Goal: Information Seeking & Learning: Find specific page/section

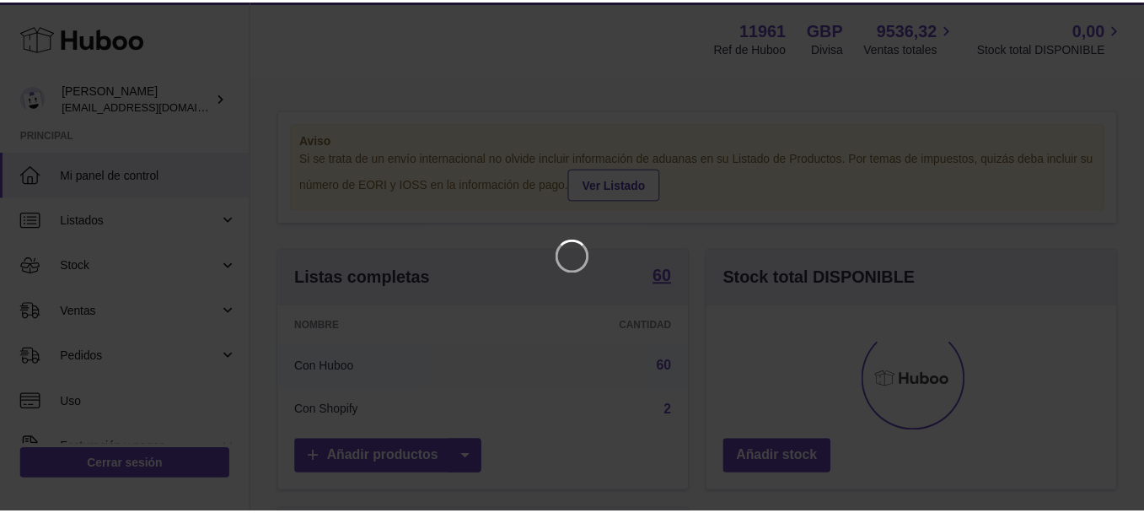
scroll to position [263, 415]
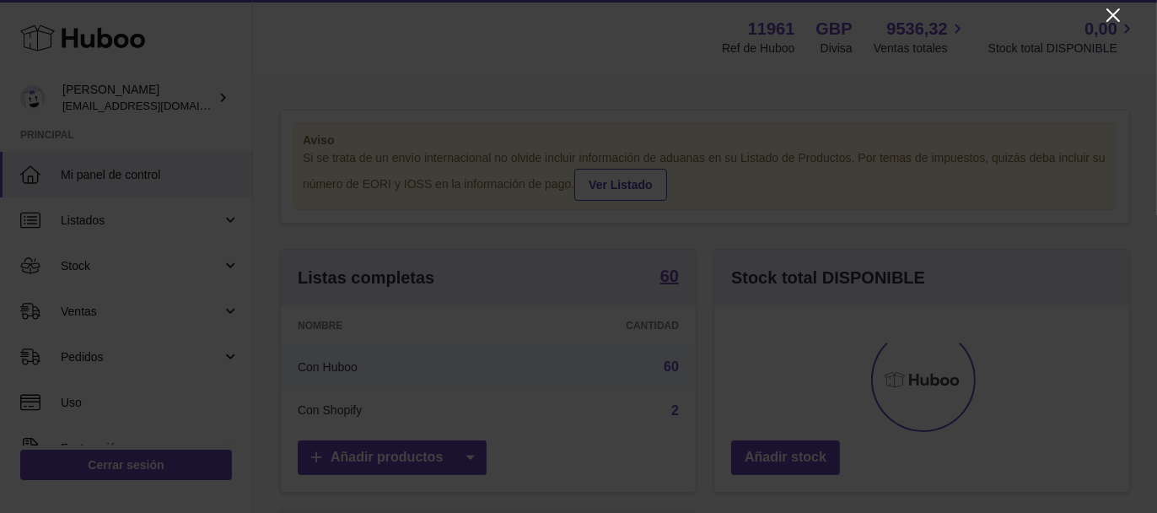
click at [1110, 8] on icon "Close" at bounding box center [1113, 15] width 20 height 20
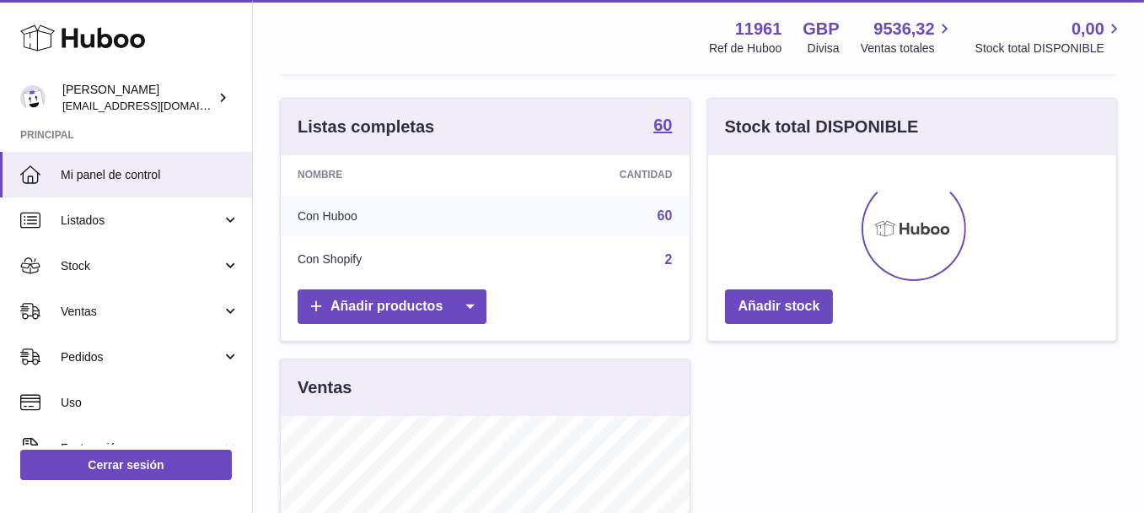
scroll to position [153, 0]
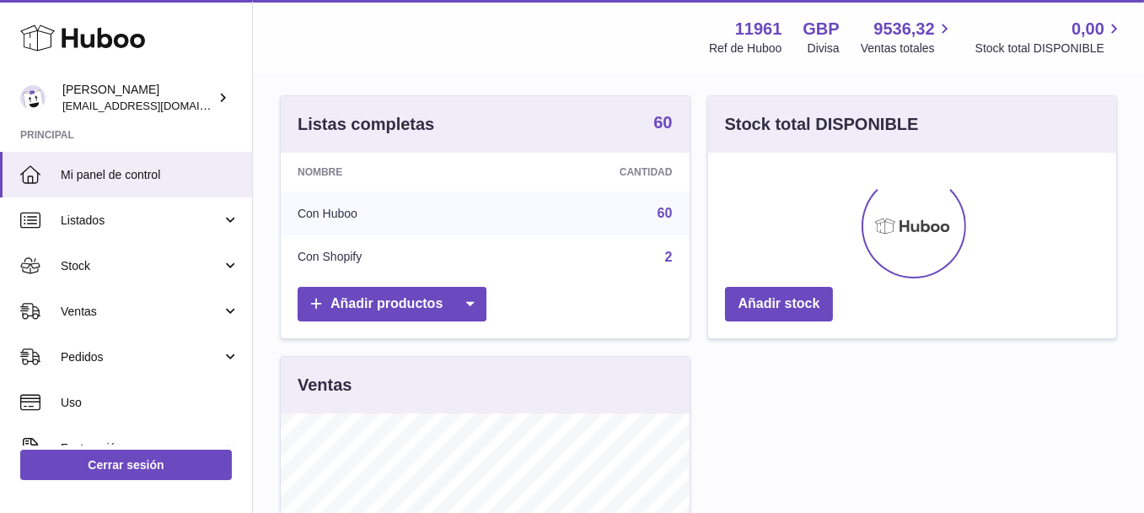
click at [653, 126] on strong "60" at bounding box center [662, 122] width 19 height 17
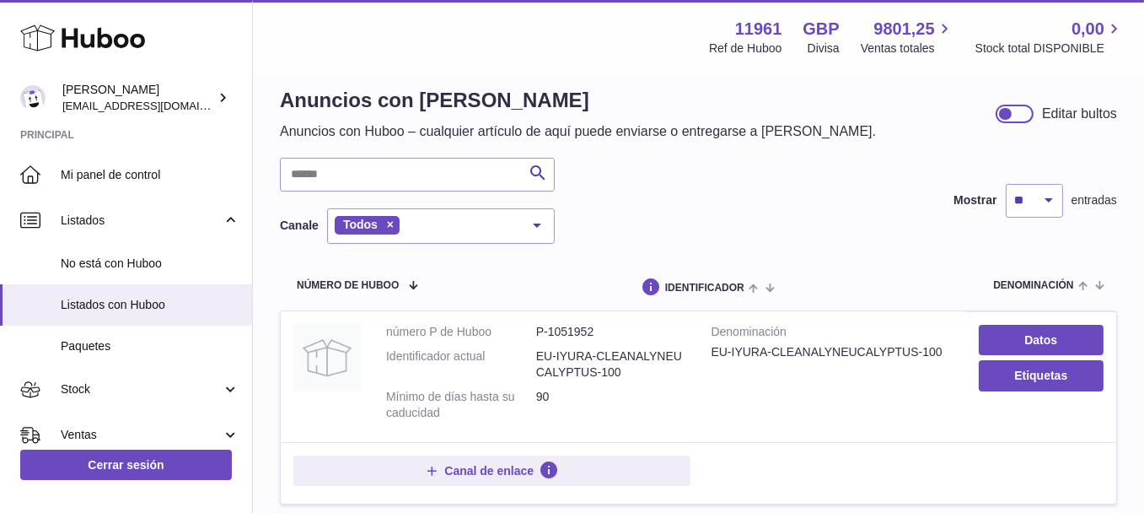
scroll to position [25, 0]
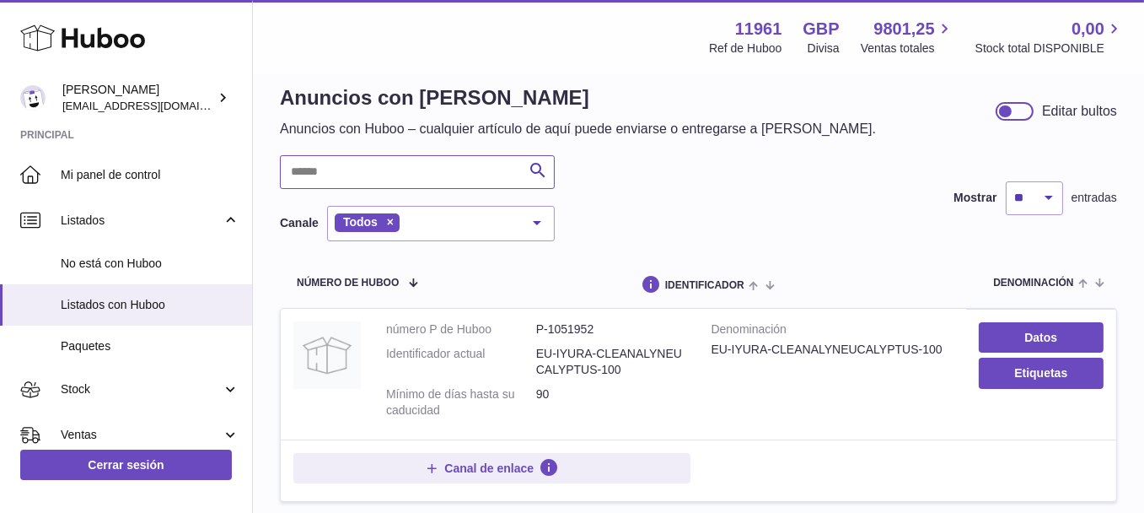
click at [491, 168] on input "text" at bounding box center [417, 172] width 275 height 34
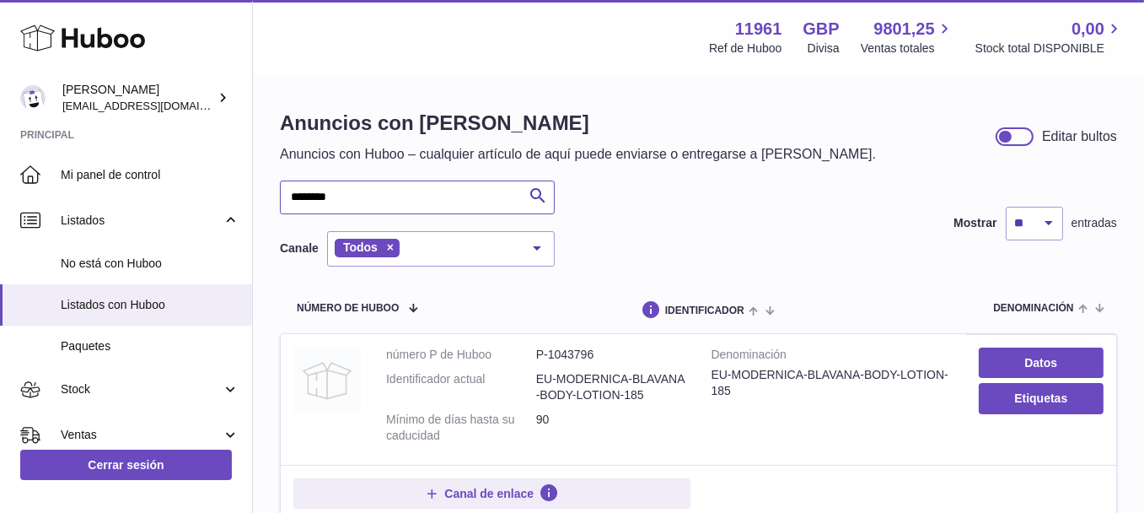
type input "*******"
click at [423, 195] on input "*******" at bounding box center [417, 197] width 275 height 34
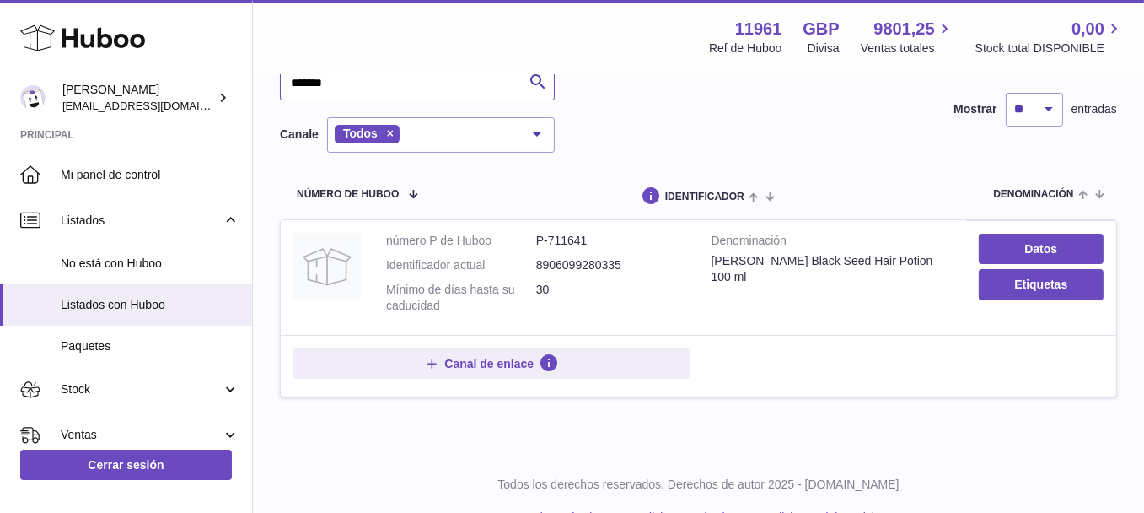
scroll to position [149, 0]
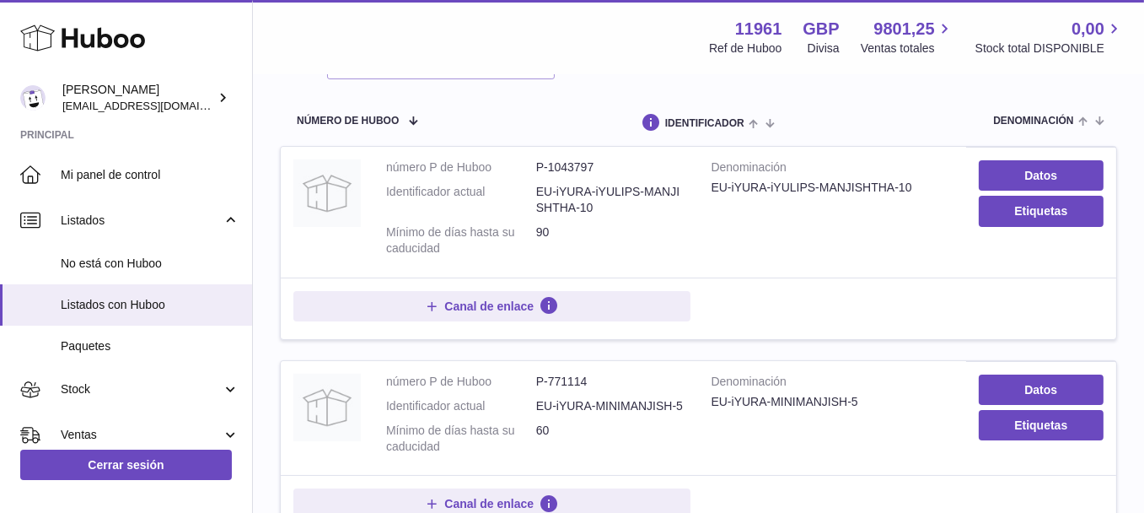
scroll to position [183, 0]
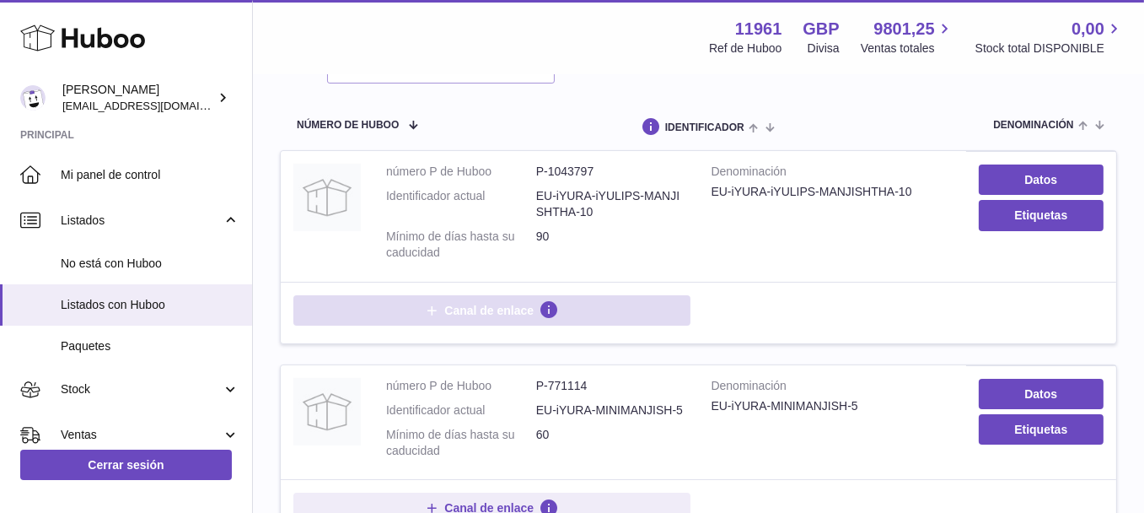
click at [574, 309] on button "Canal de enlace" at bounding box center [491, 310] width 397 height 30
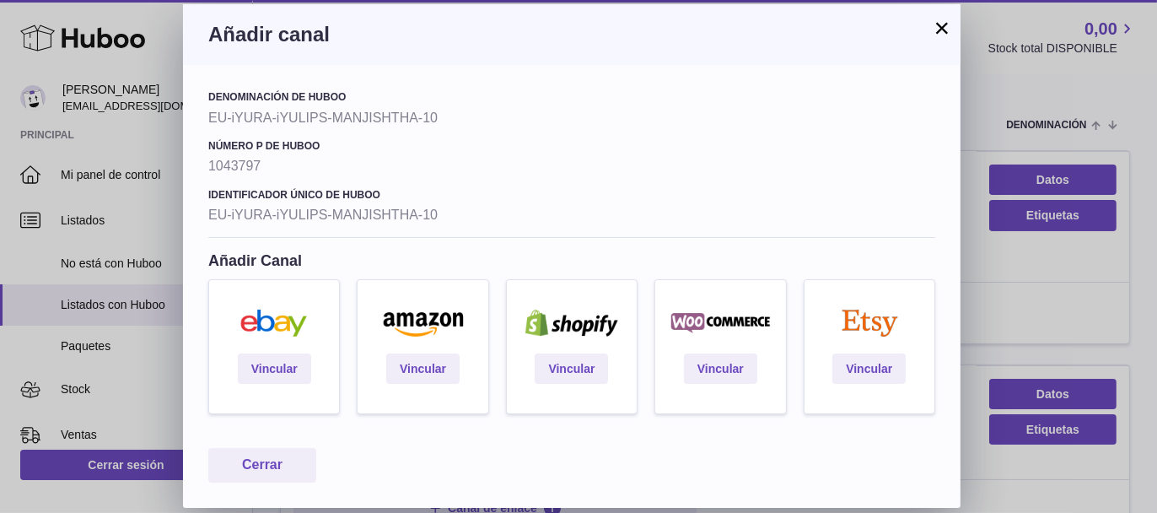
click at [933, 33] on button "×" at bounding box center [941, 28] width 20 height 20
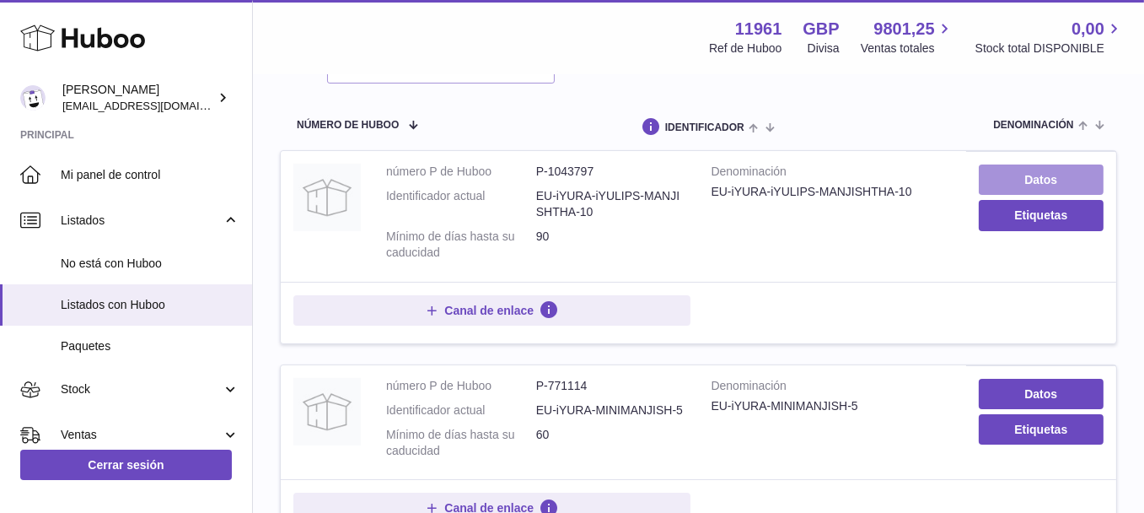
click at [1037, 180] on link "Datos" at bounding box center [1041, 179] width 125 height 30
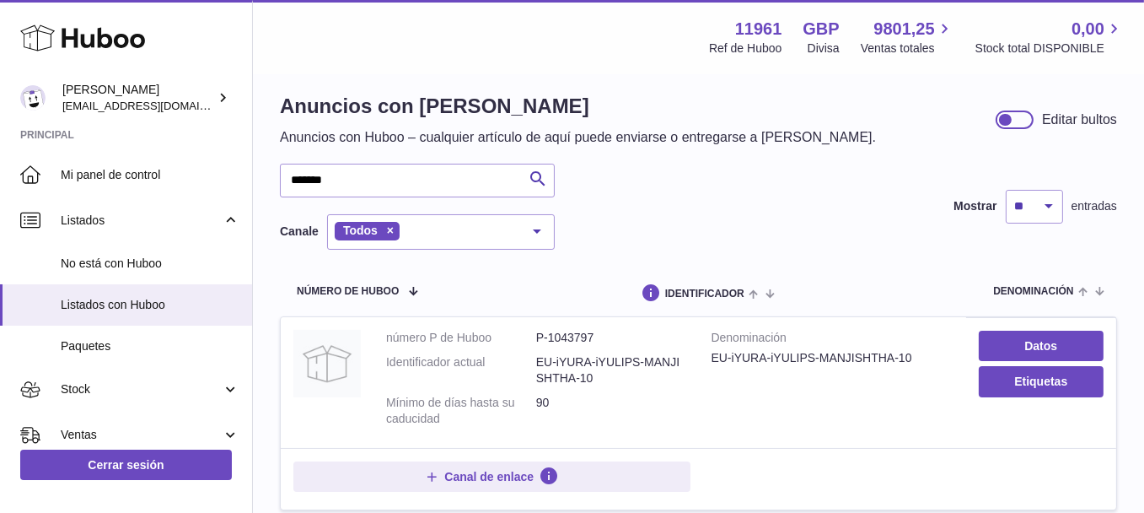
scroll to position [0, 0]
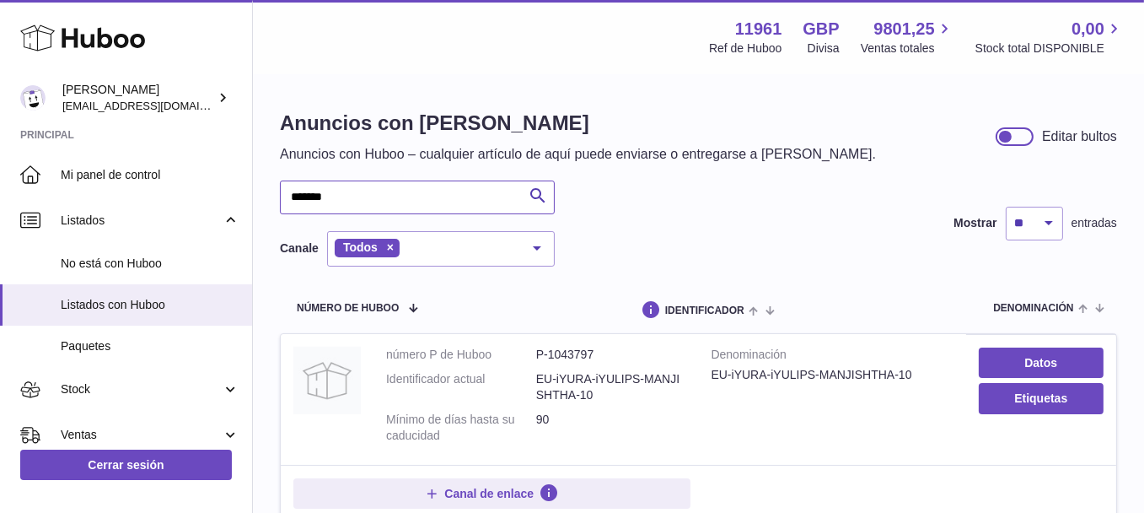
click at [368, 206] on input "*******" at bounding box center [417, 197] width 275 height 34
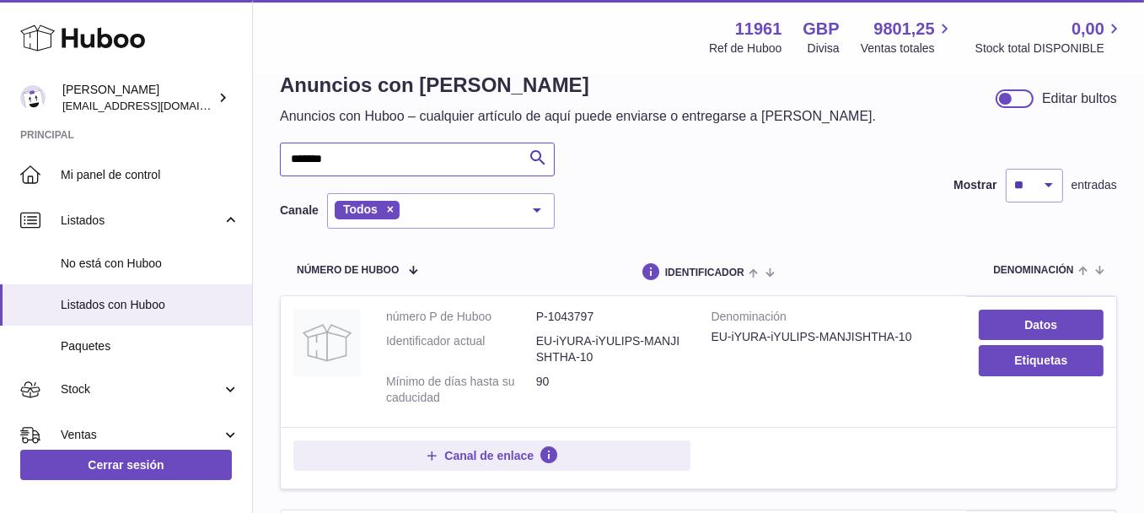
scroll to position [40, 0]
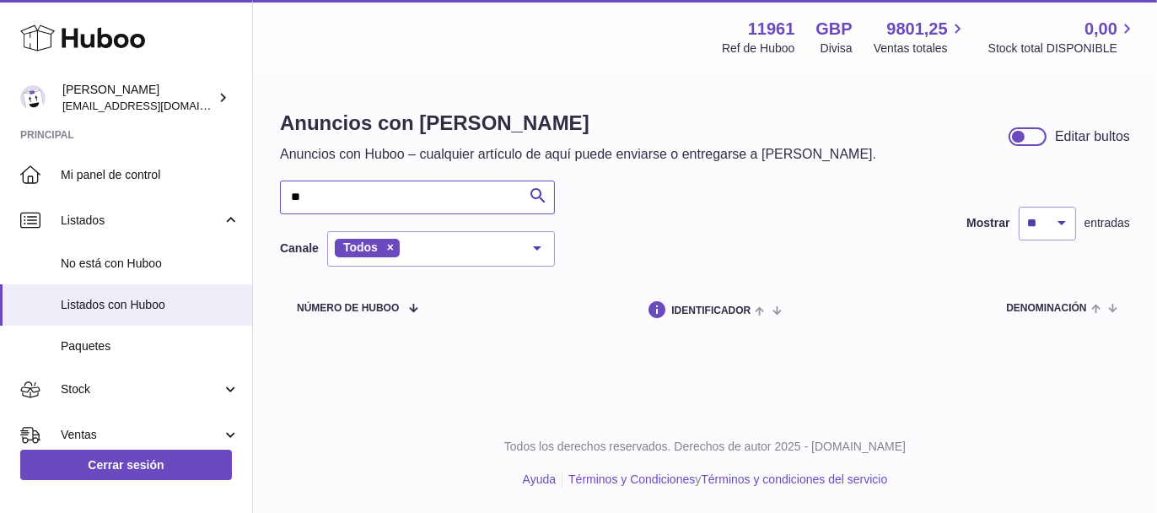
type input "*"
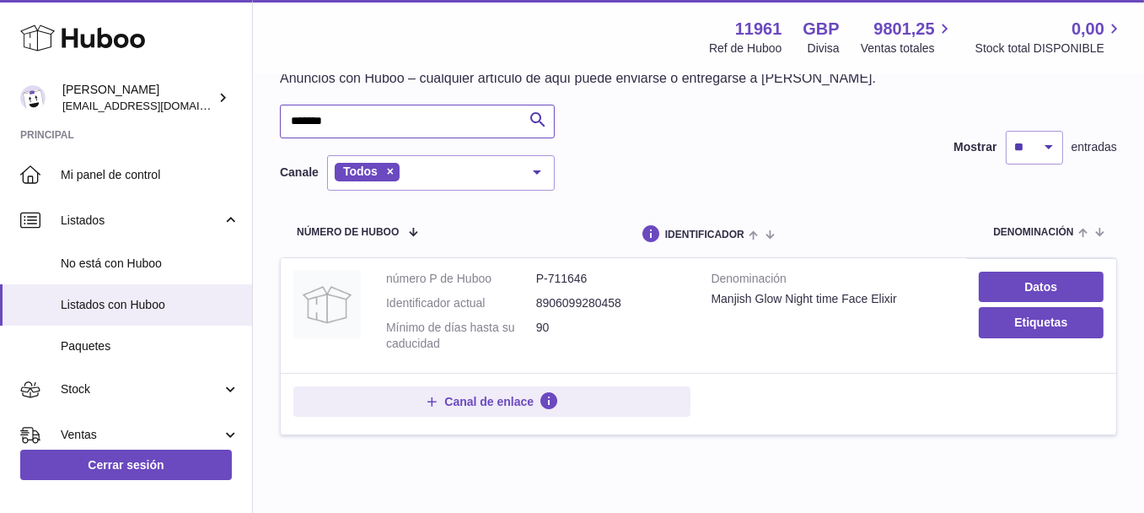
scroll to position [78, 0]
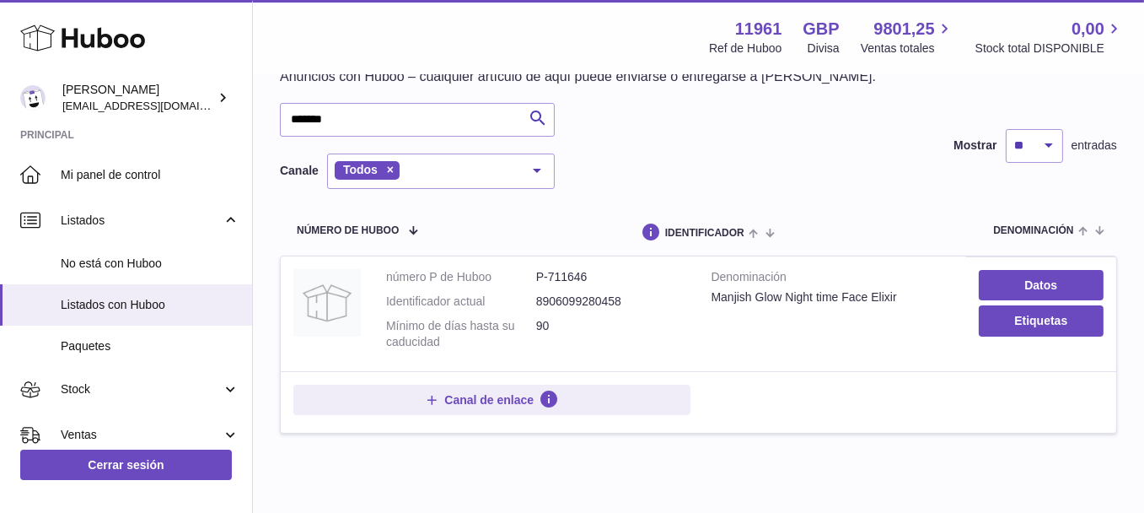
click at [577, 273] on dd "P-711646" at bounding box center [611, 277] width 150 height 16
copy dd "711646"
click at [457, 124] on input "*******" at bounding box center [417, 120] width 275 height 34
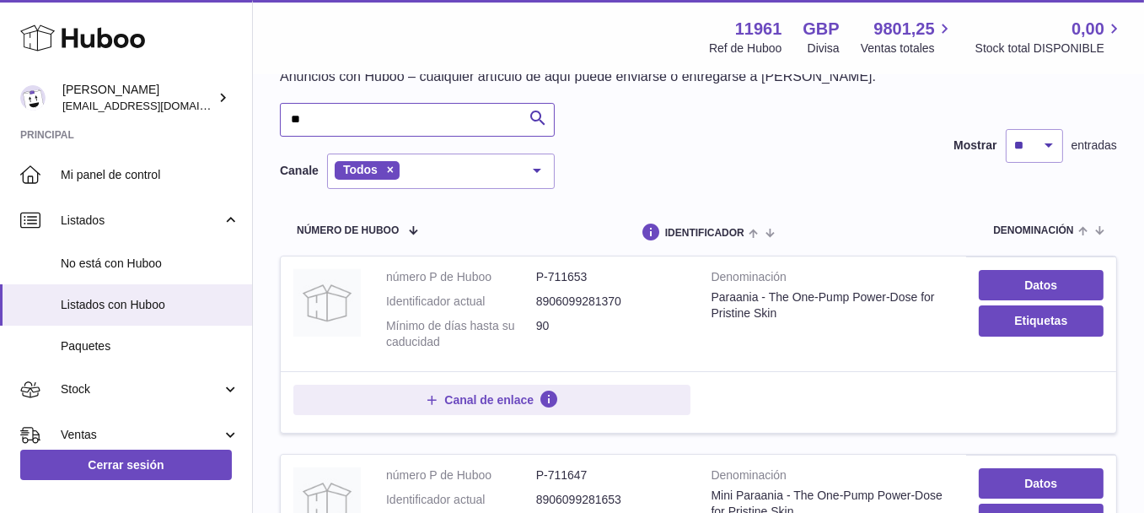
type input "*"
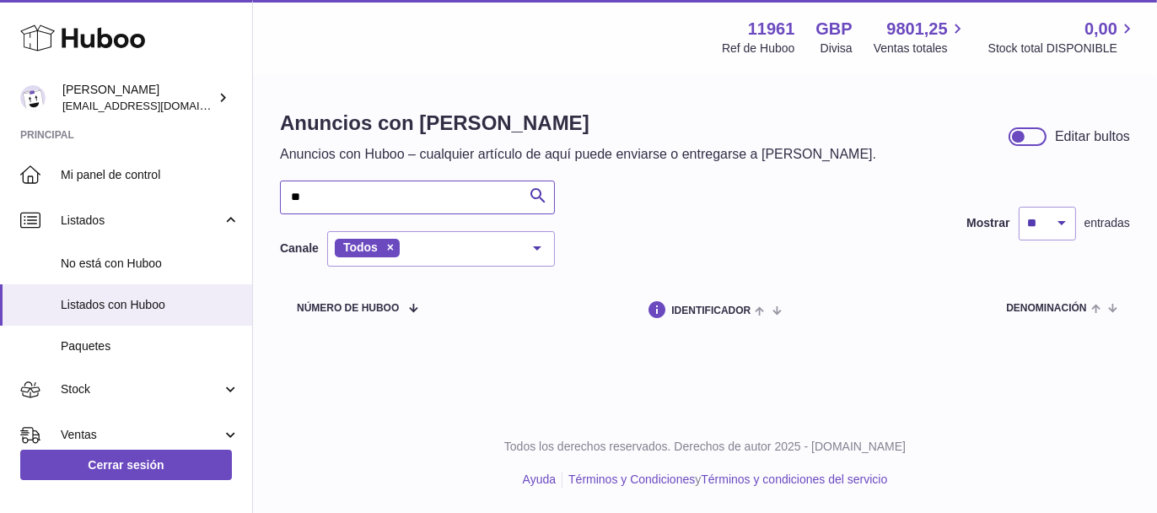
type input "*"
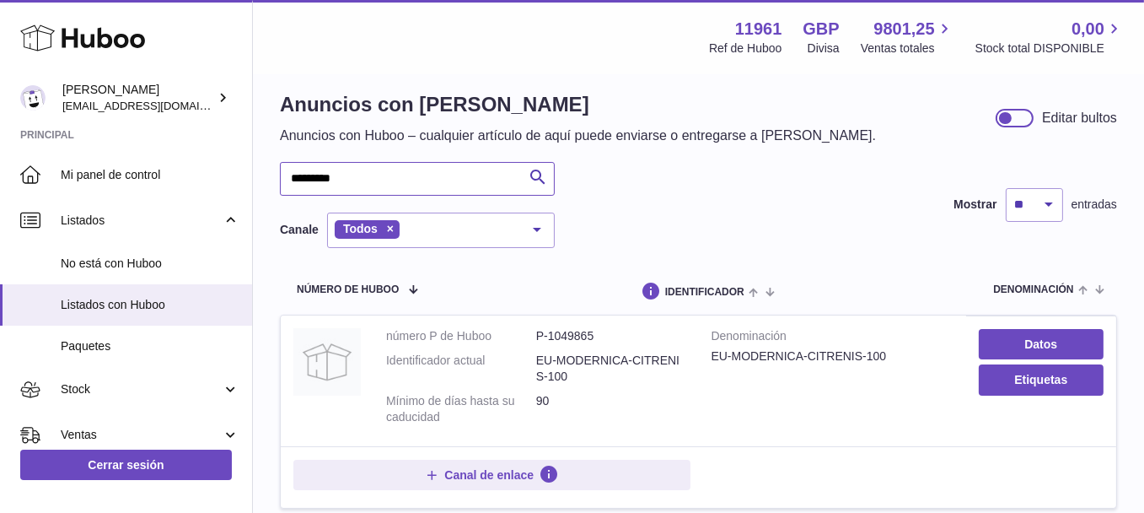
scroll to position [6, 0]
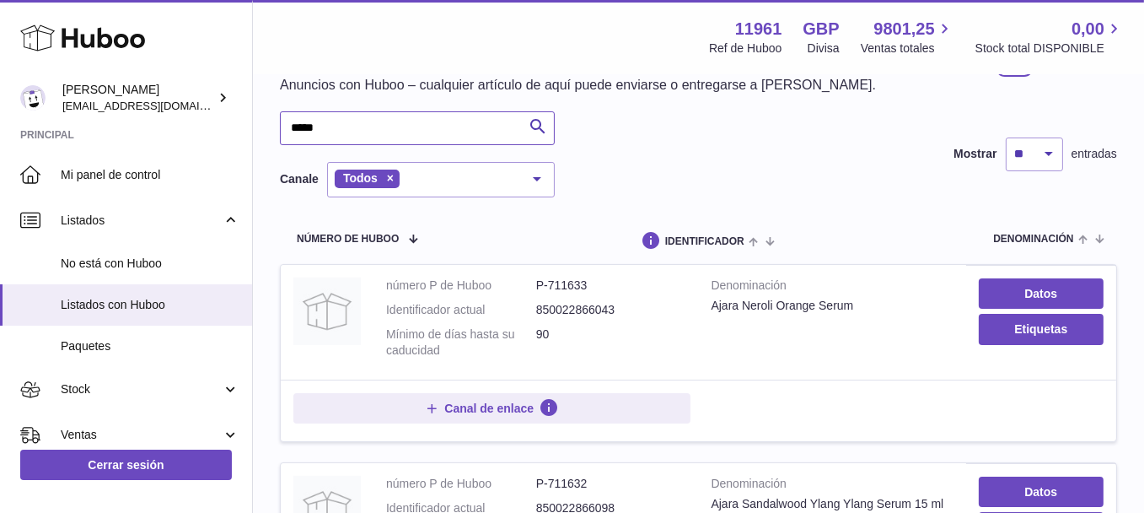
scroll to position [67, 0]
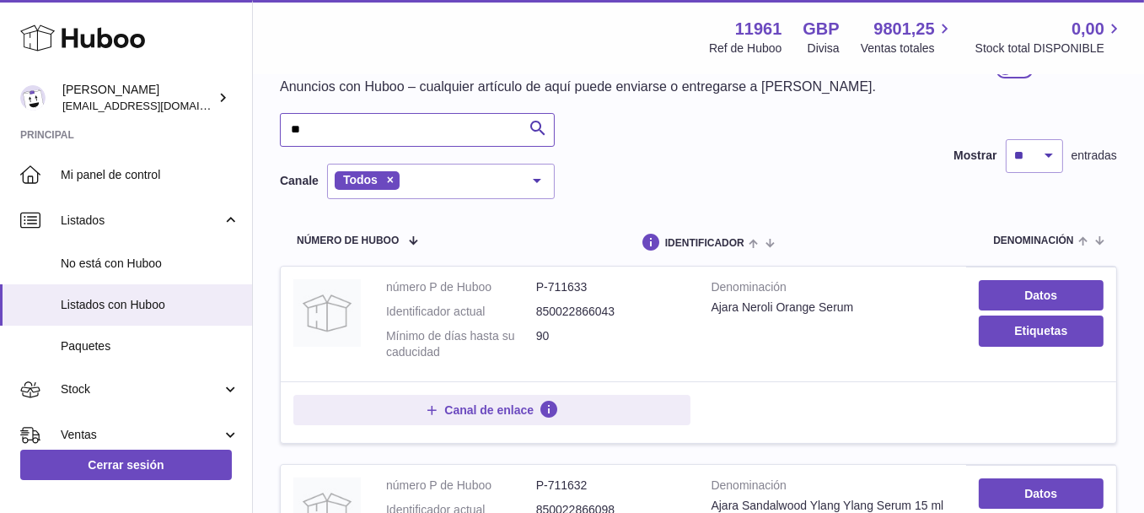
type input "*"
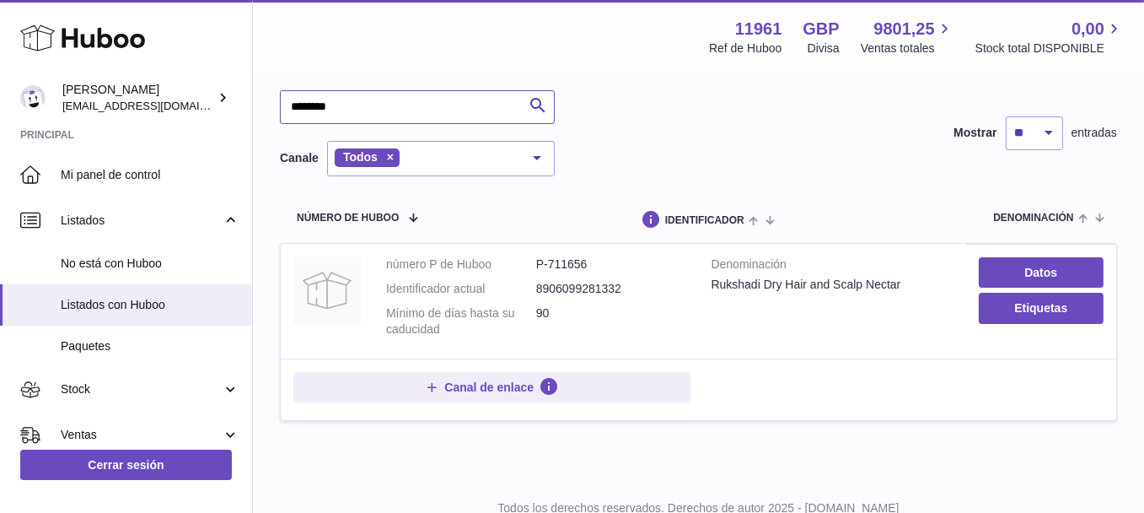
scroll to position [90, 0]
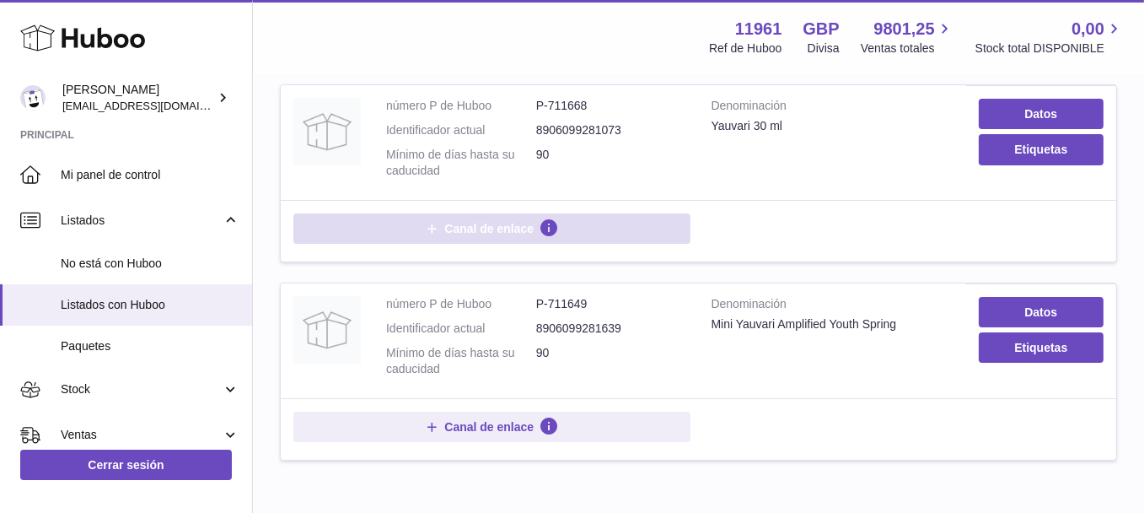
scroll to position [253, 0]
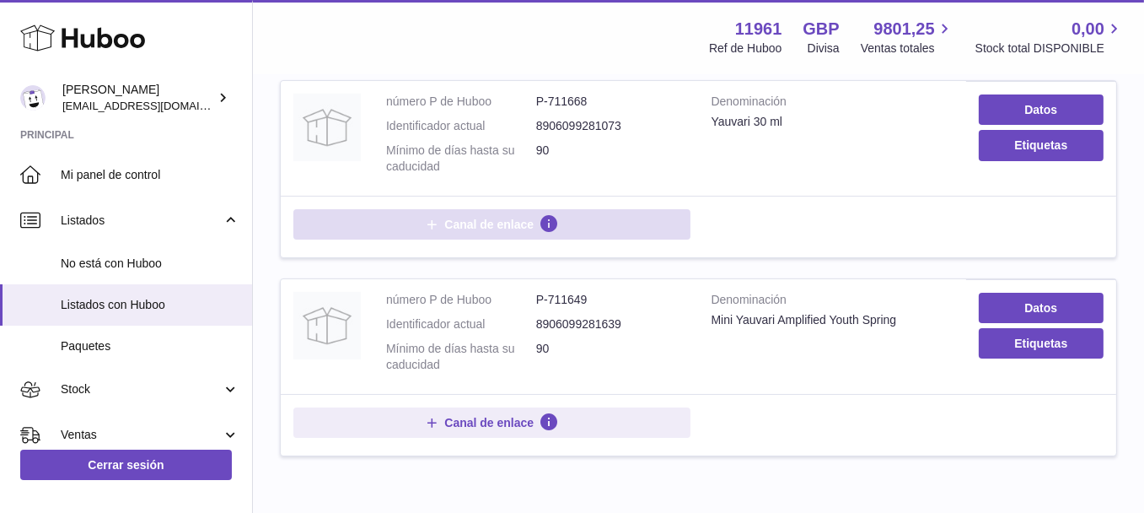
type input "*******"
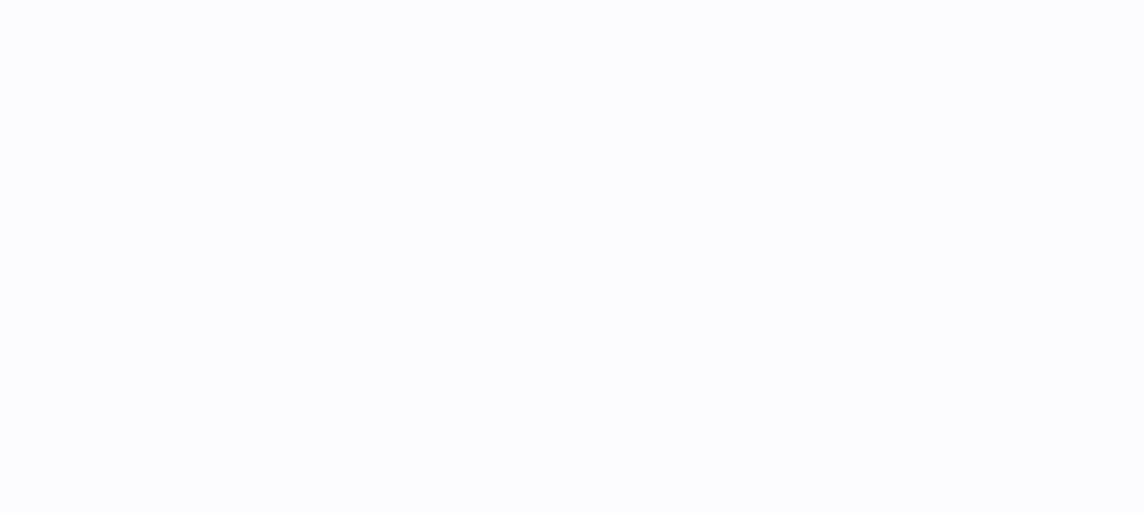
select select
select select "****"
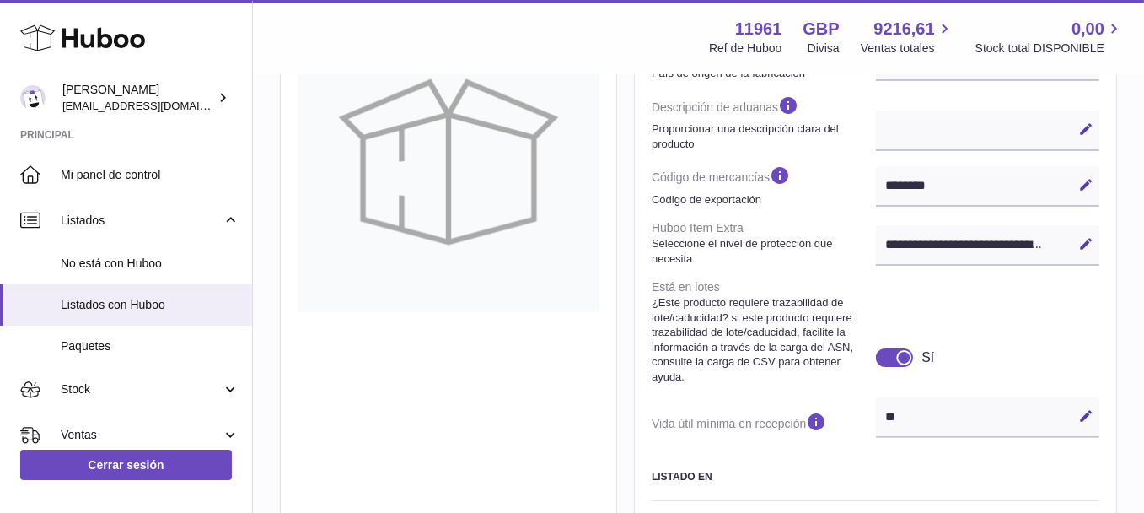
scroll to position [625, 0]
